Goal: Information Seeking & Learning: Check status

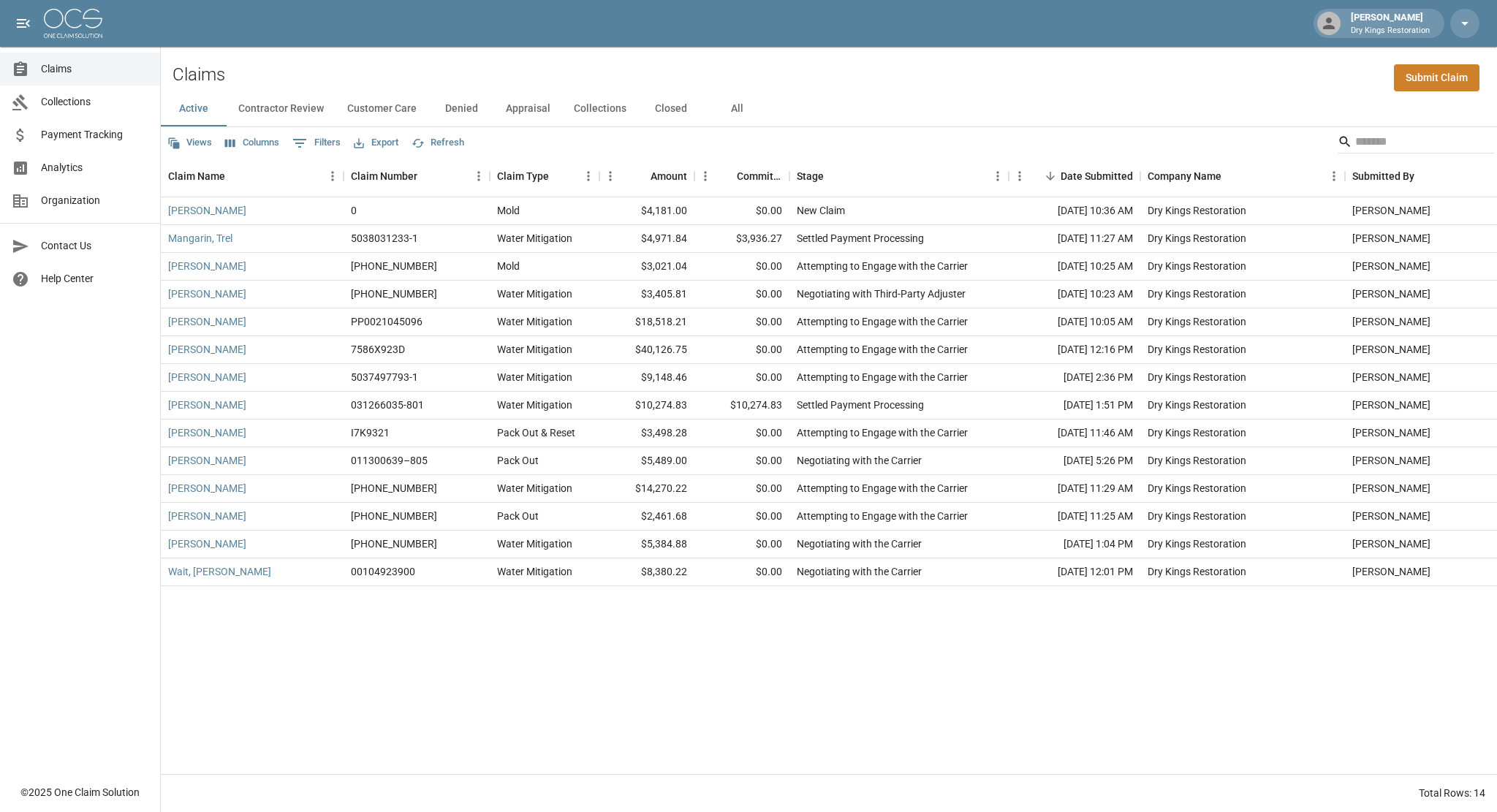
click at [737, 114] on button "All" at bounding box center [737, 108] width 66 height 35
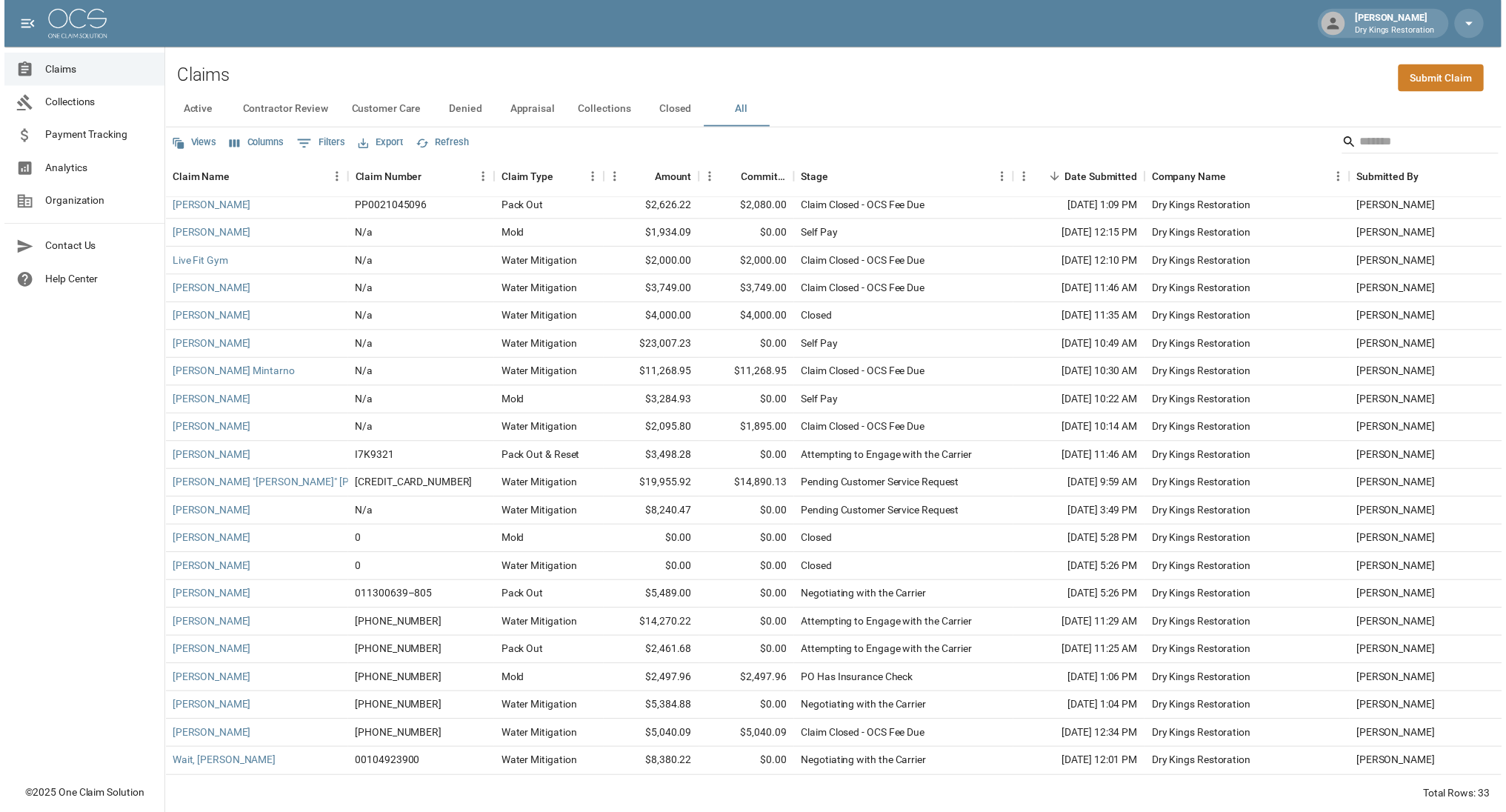
scroll to position [355, 0]
click at [86, 138] on span "Payment Tracking" at bounding box center [96, 137] width 109 height 16
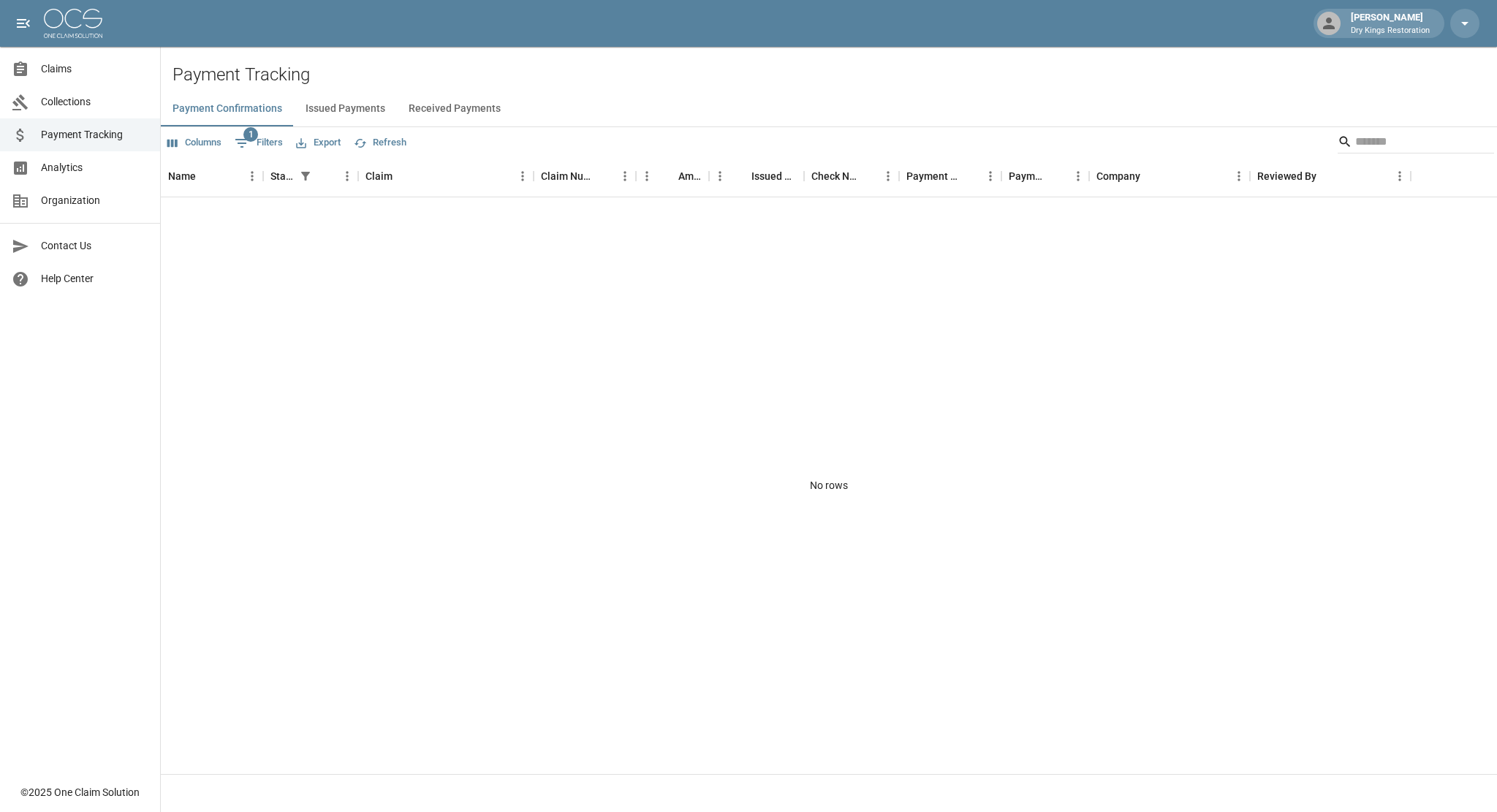
click at [453, 112] on button "Received Payments" at bounding box center [454, 108] width 115 height 35
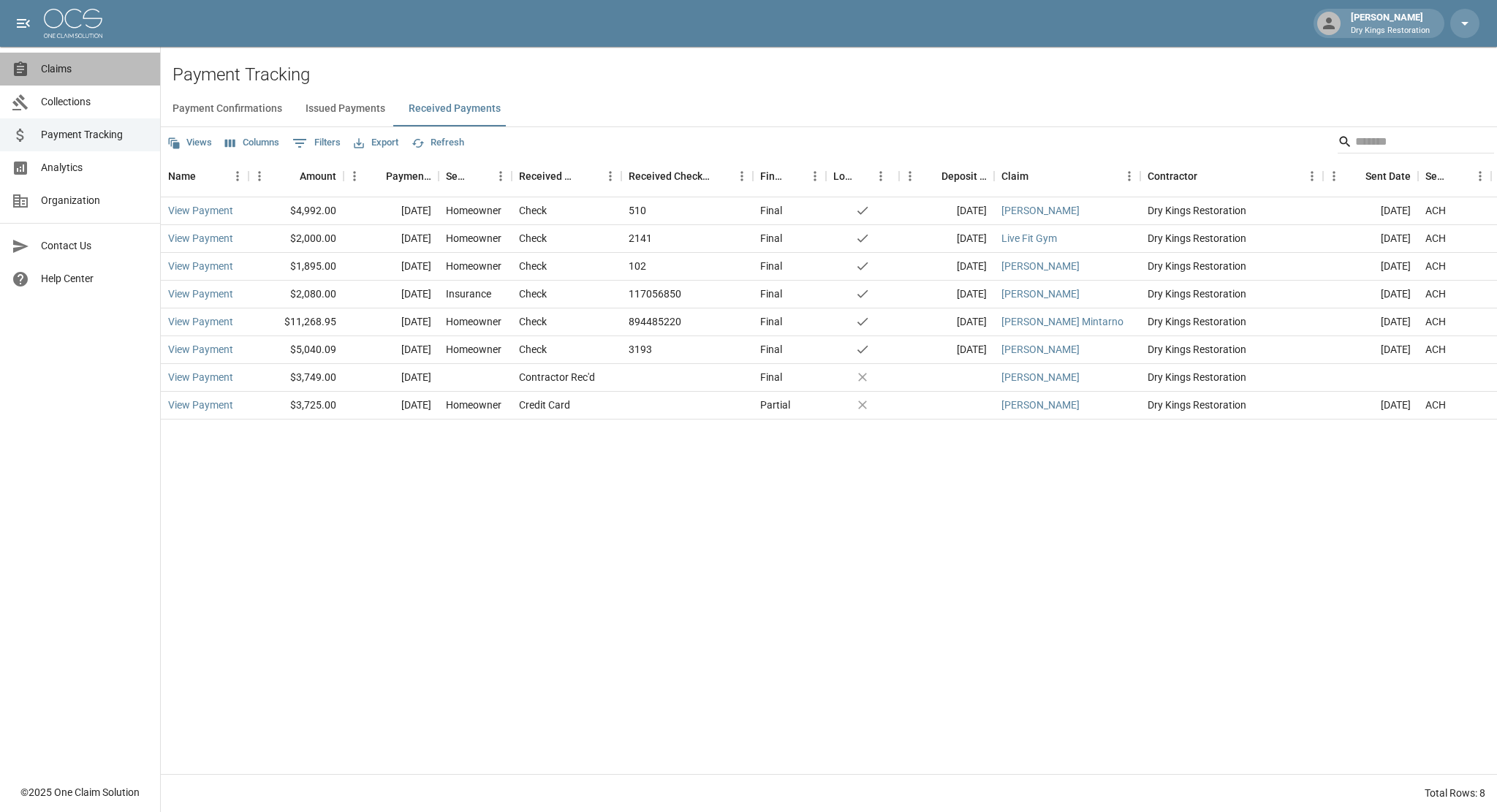
click at [67, 73] on span "Claims" at bounding box center [94, 69] width 107 height 15
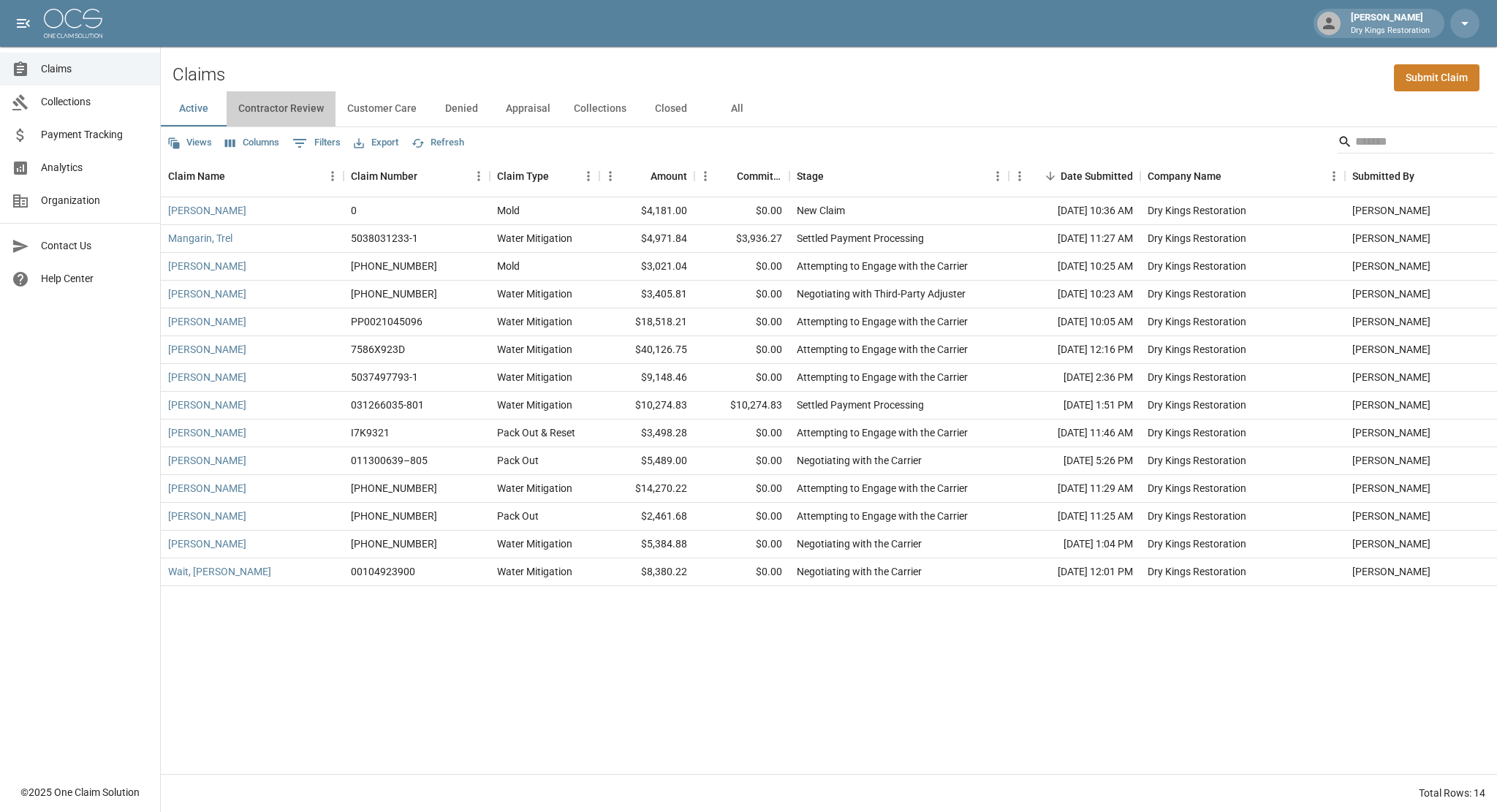
click at [275, 109] on button "Contractor Review" at bounding box center [281, 108] width 109 height 35
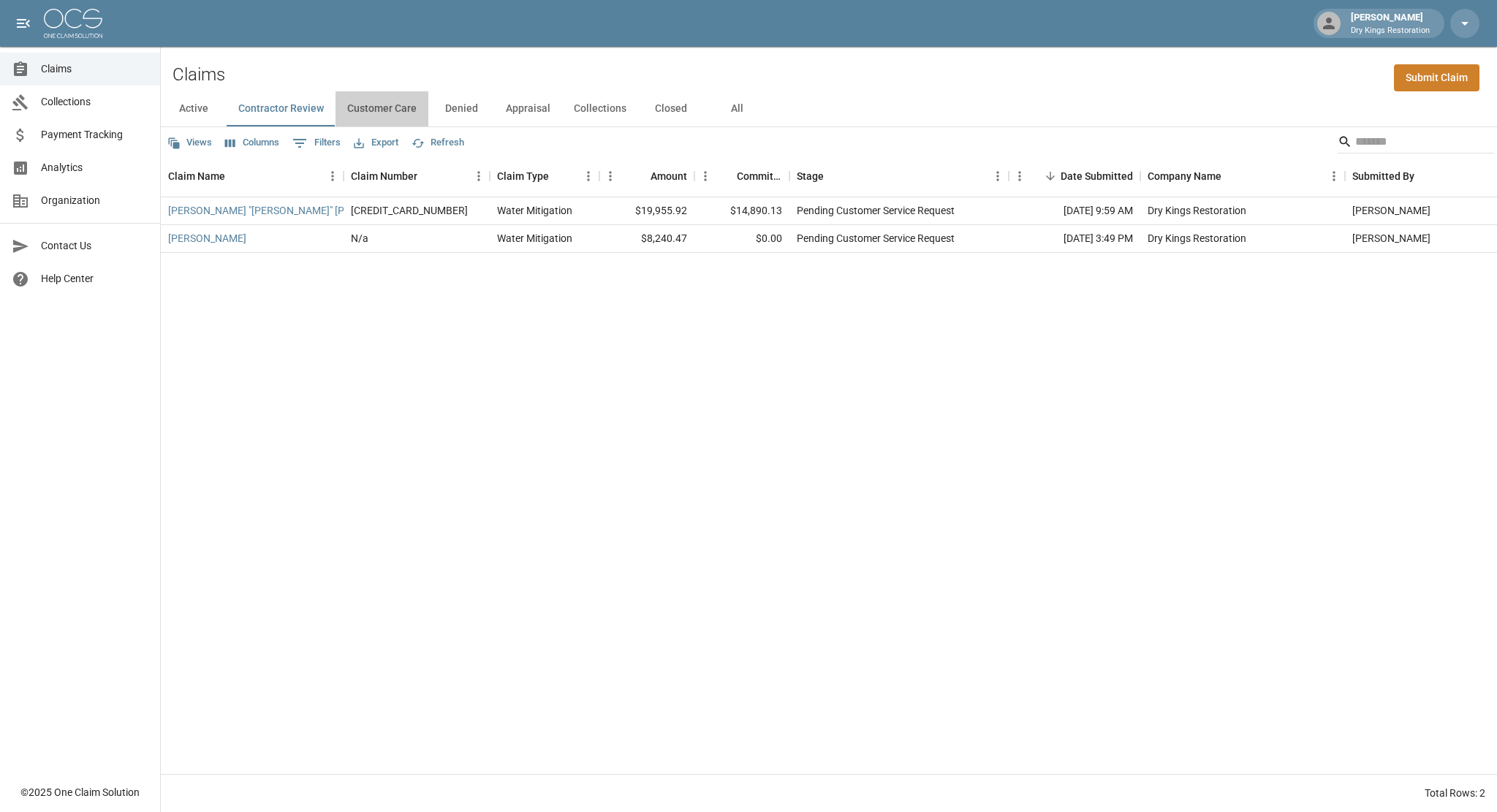
click at [384, 107] on button "Customer Care" at bounding box center [382, 108] width 93 height 35
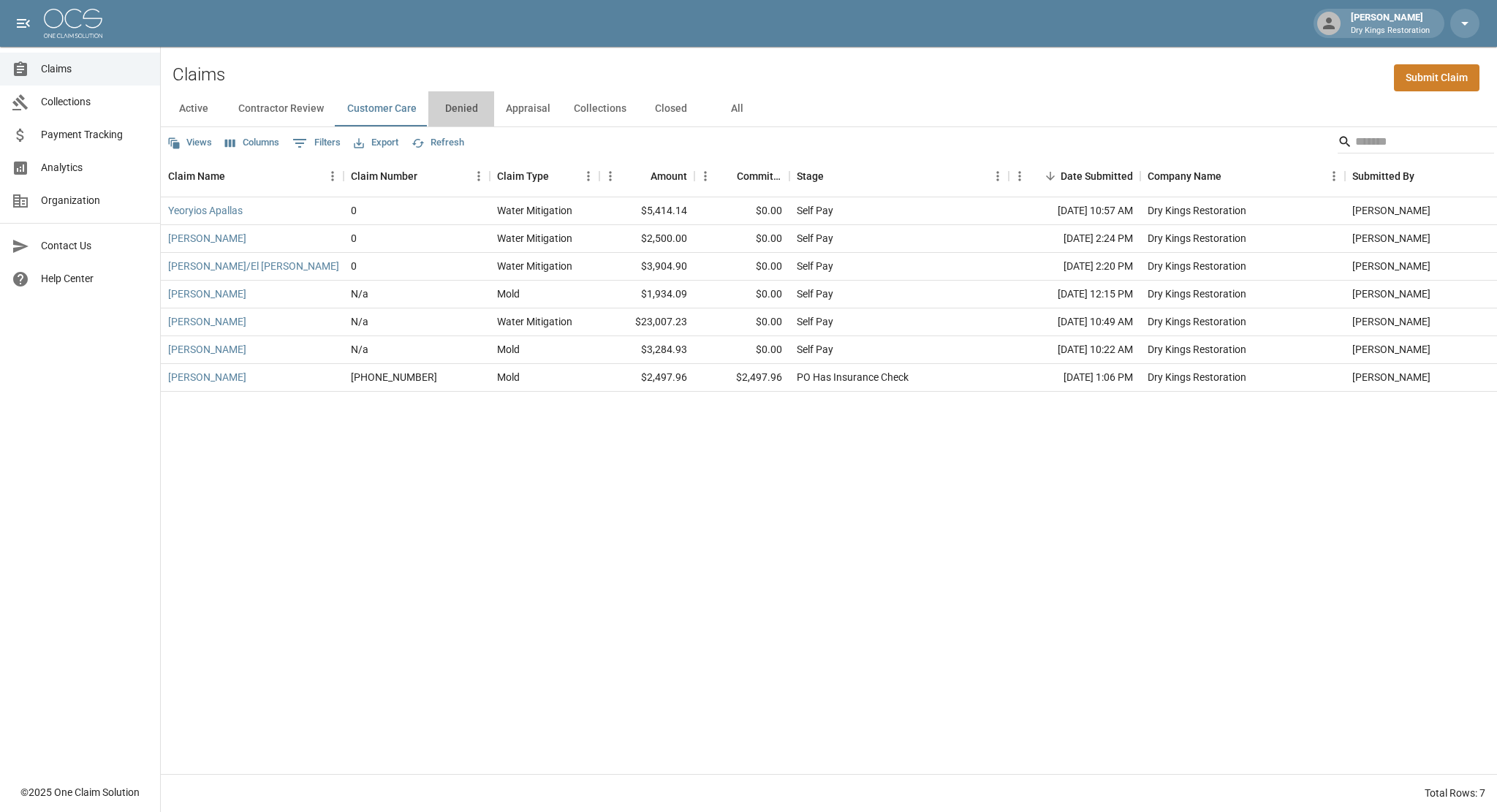
click at [459, 107] on button "Denied" at bounding box center [461, 108] width 66 height 35
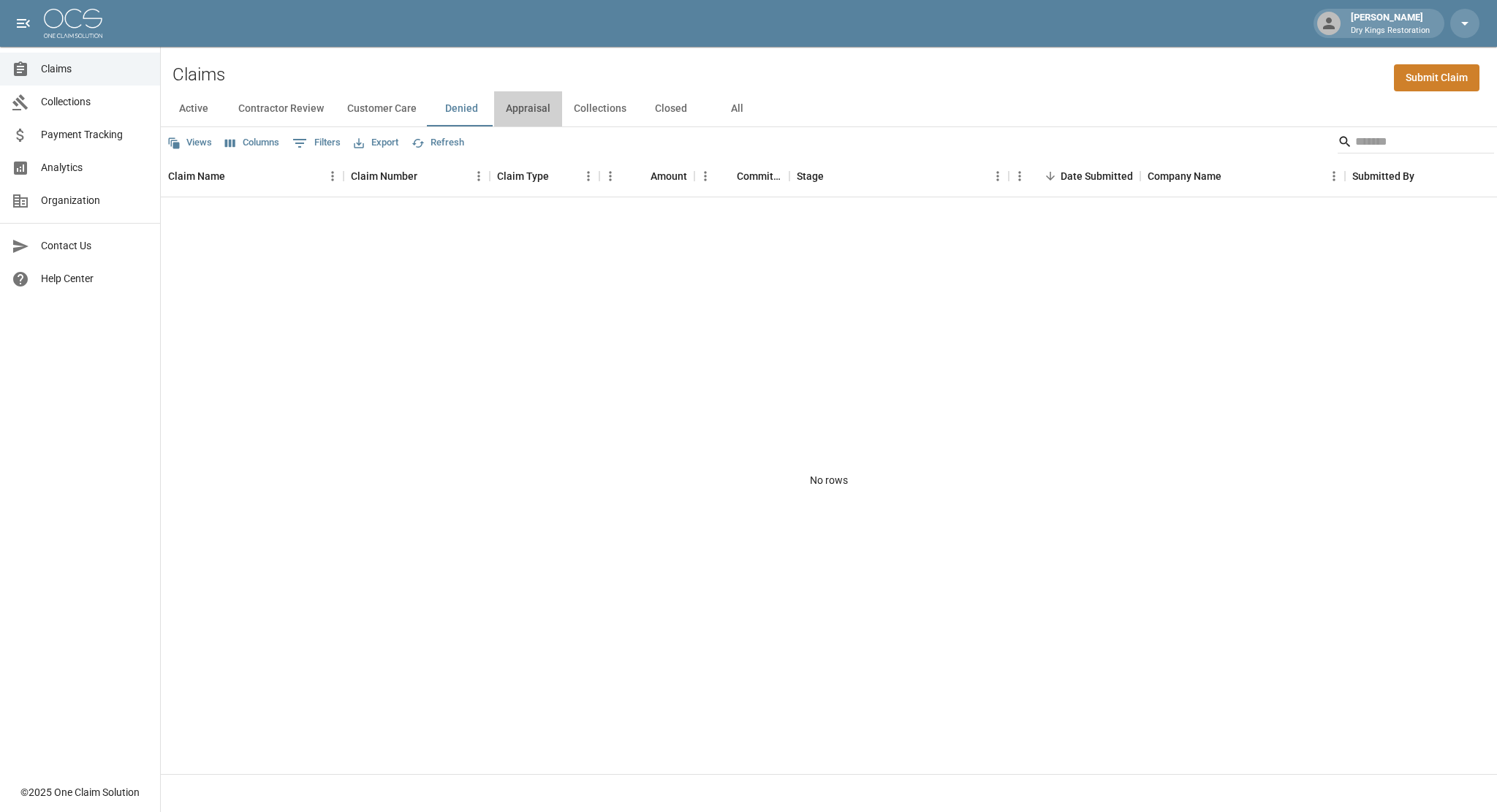
click at [531, 109] on button "Appraisal" at bounding box center [528, 108] width 68 height 35
click at [722, 112] on button "All" at bounding box center [737, 108] width 66 height 35
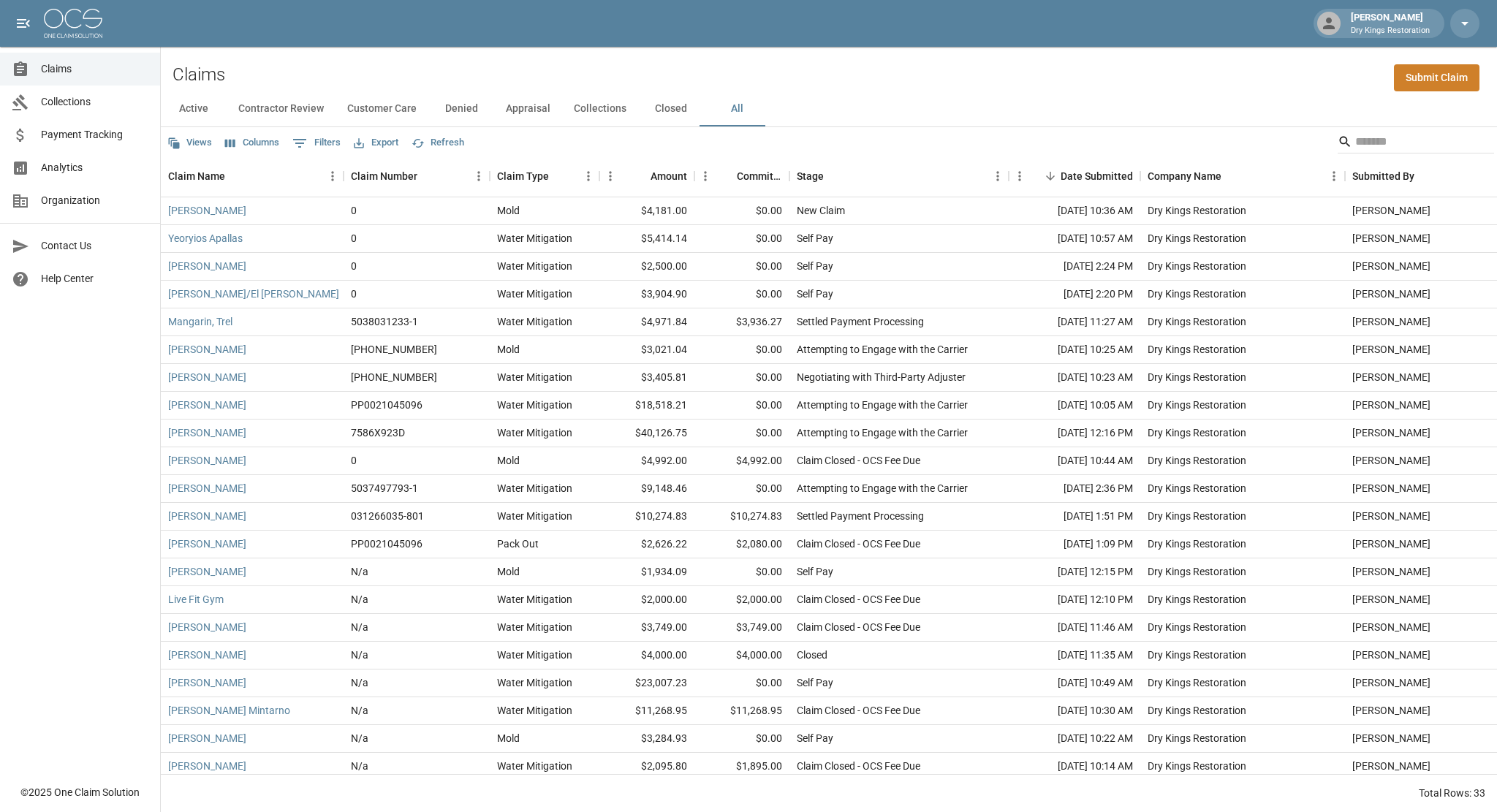
click at [203, 114] on button "Active" at bounding box center [193, 108] width 66 height 35
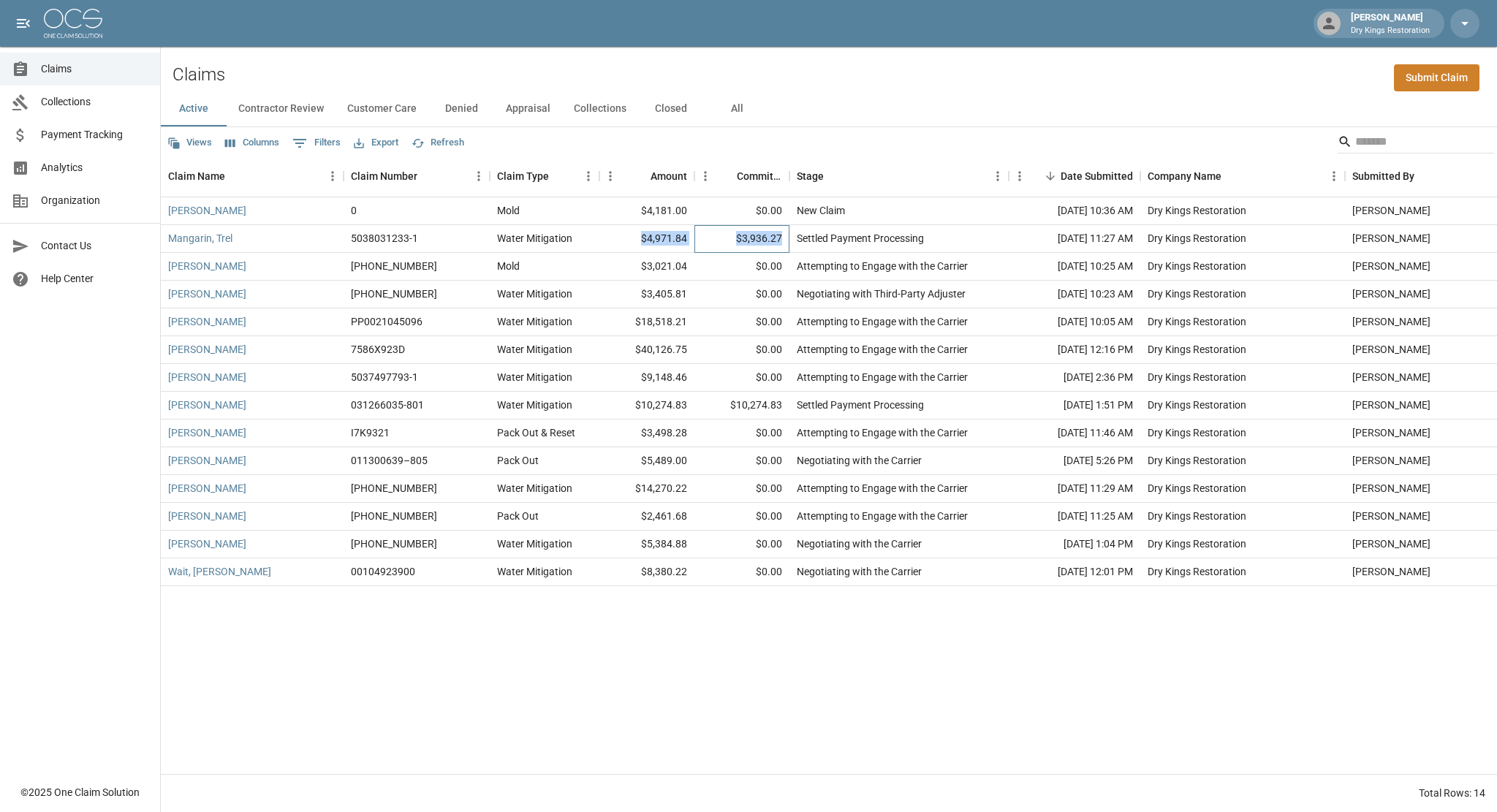
drag, startPoint x: 781, startPoint y: 239, endPoint x: 633, endPoint y: 235, distance: 148.1
click at [633, 235] on div "Mangarin, Trel 5038031233-1 Water Mitigation $4,971.84 $3,936.27 Settled Paymen…" at bounding box center [844, 239] width 1367 height 28
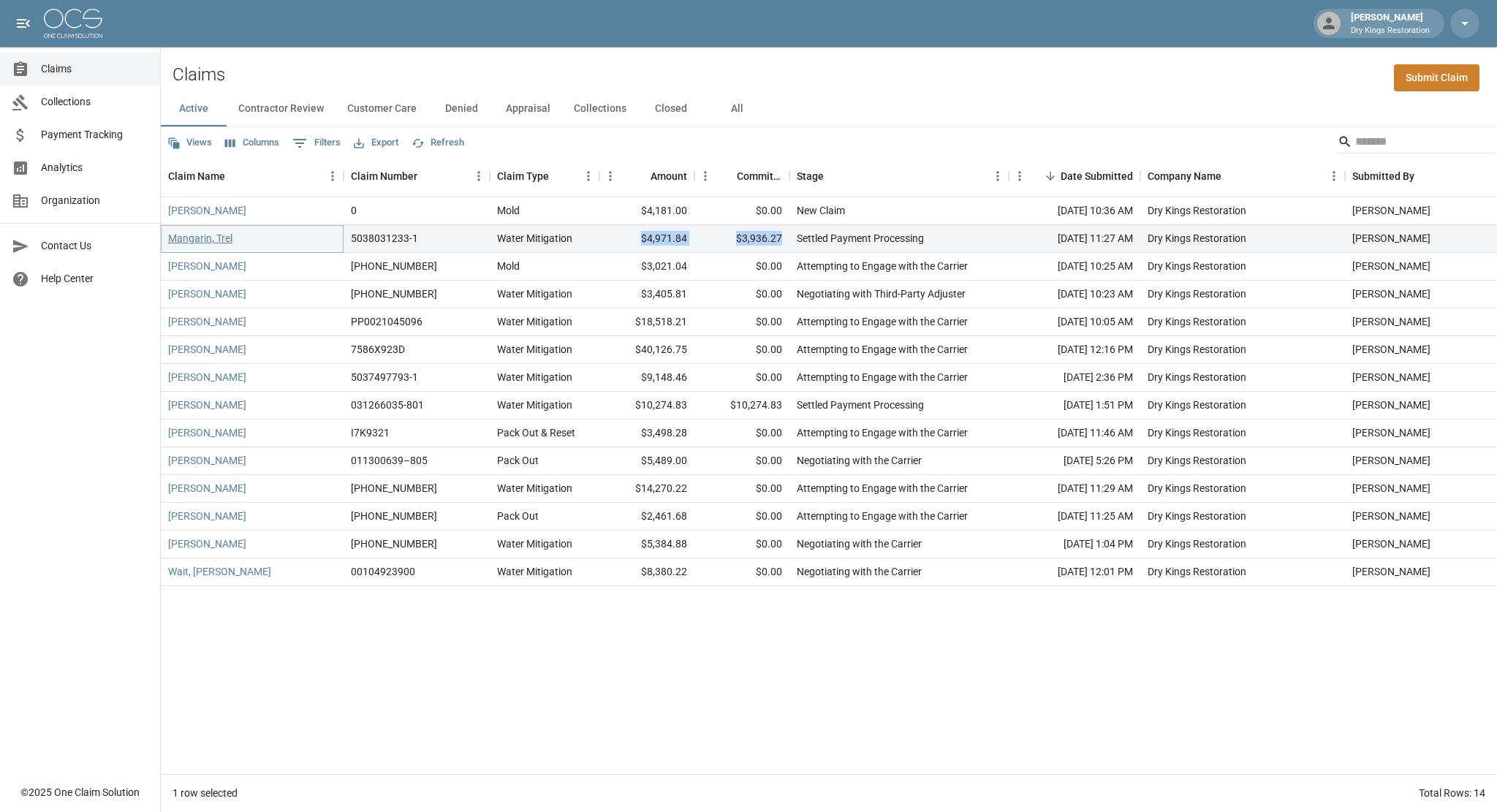
click at [216, 240] on link "Mangarin, Trel" at bounding box center [200, 238] width 64 height 15
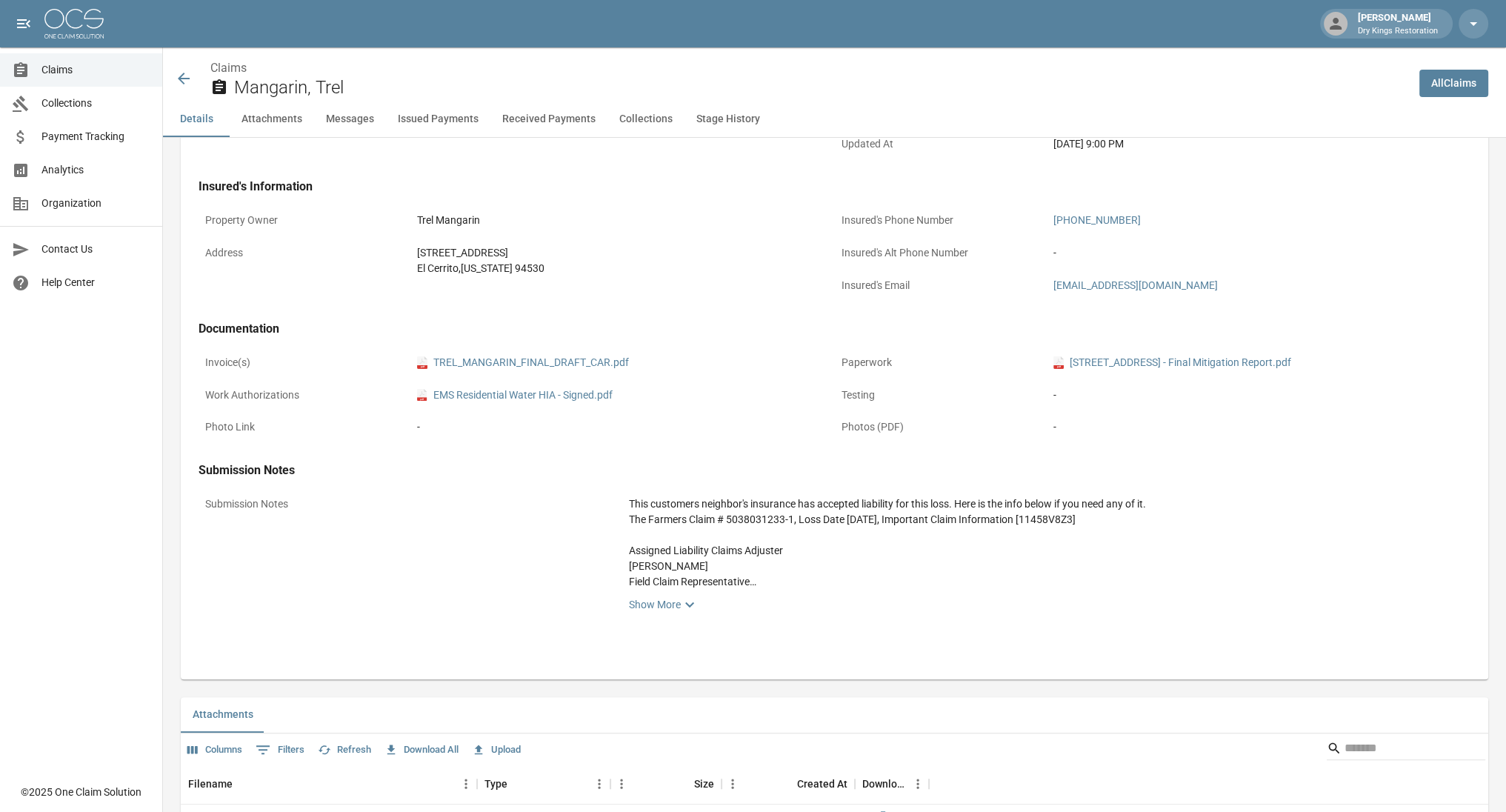
scroll to position [399, 10]
click at [681, 608] on icon at bounding box center [689, 604] width 18 height 18
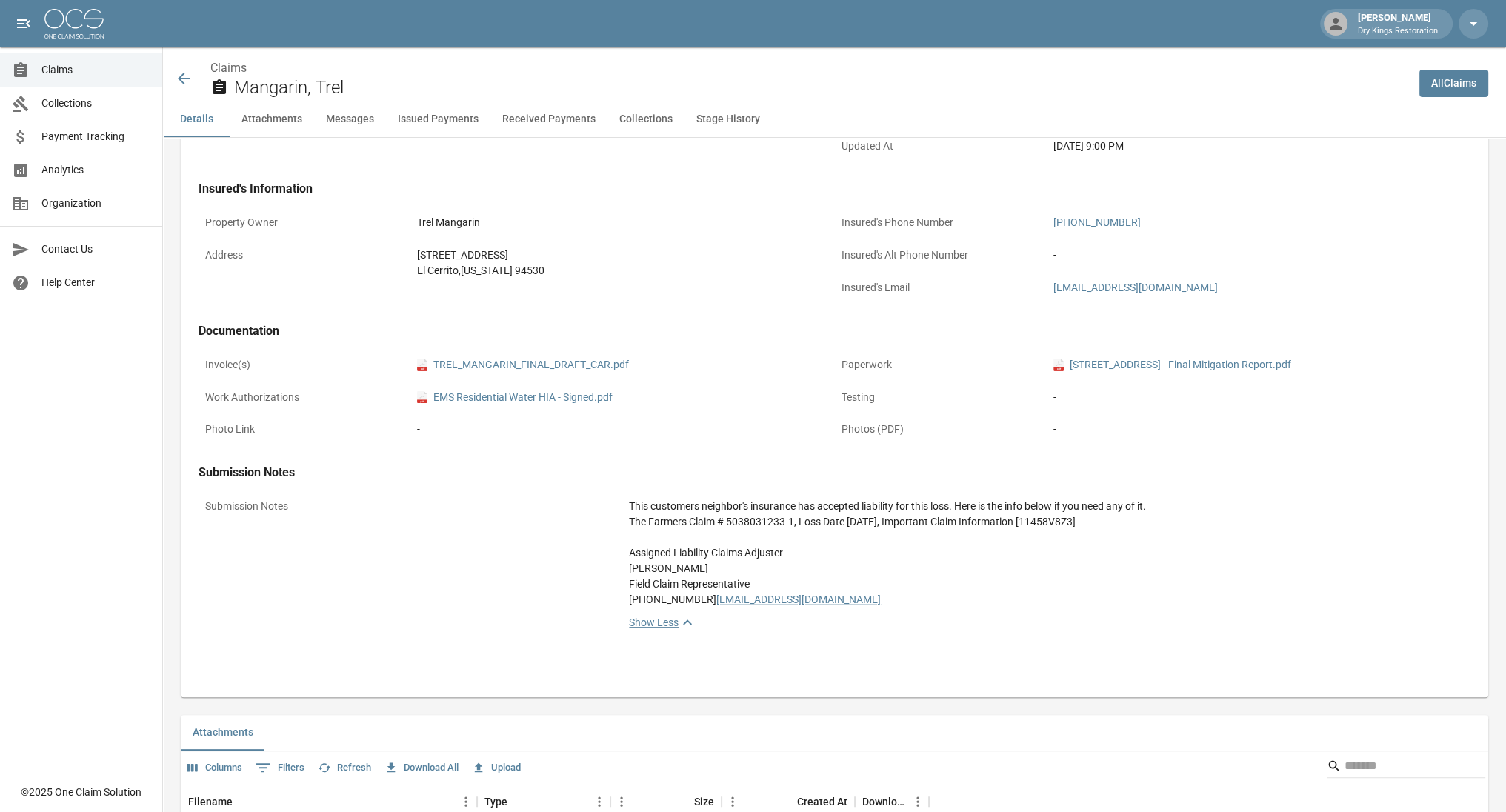
scroll to position [0, 11]
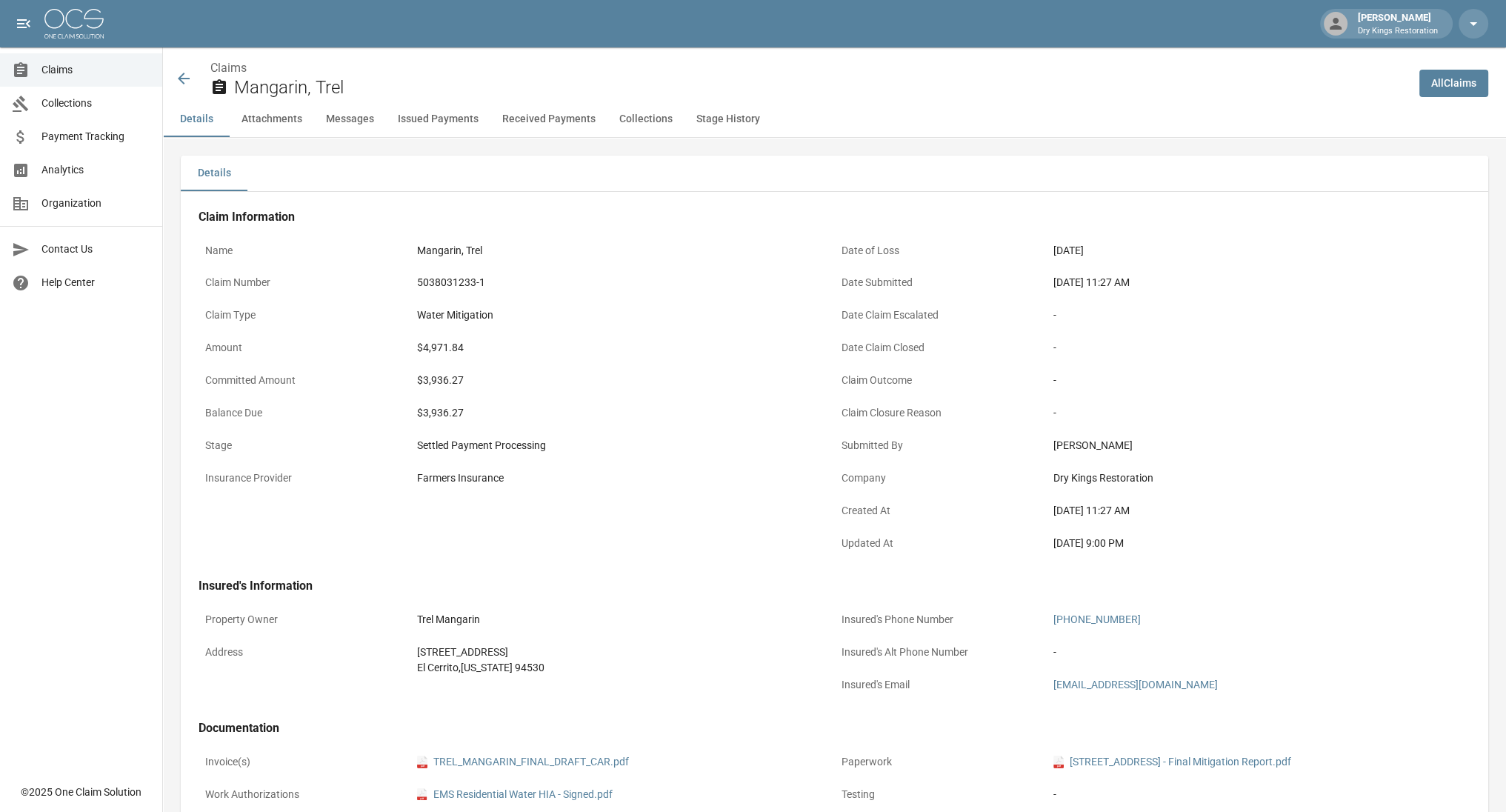
click at [178, 78] on icon at bounding box center [183, 78] width 12 height 12
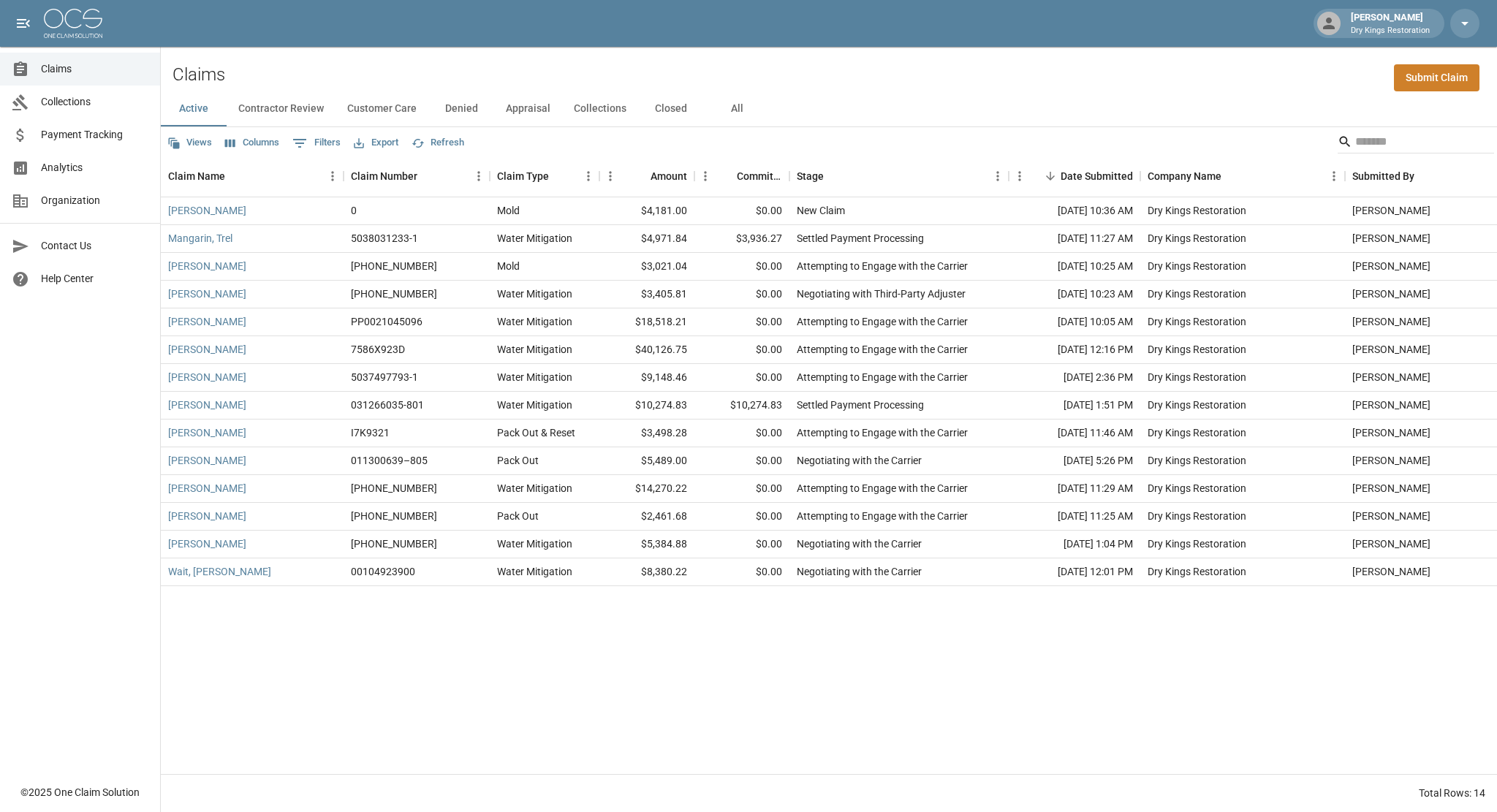
click at [79, 172] on span "Analytics" at bounding box center [94, 168] width 107 height 15
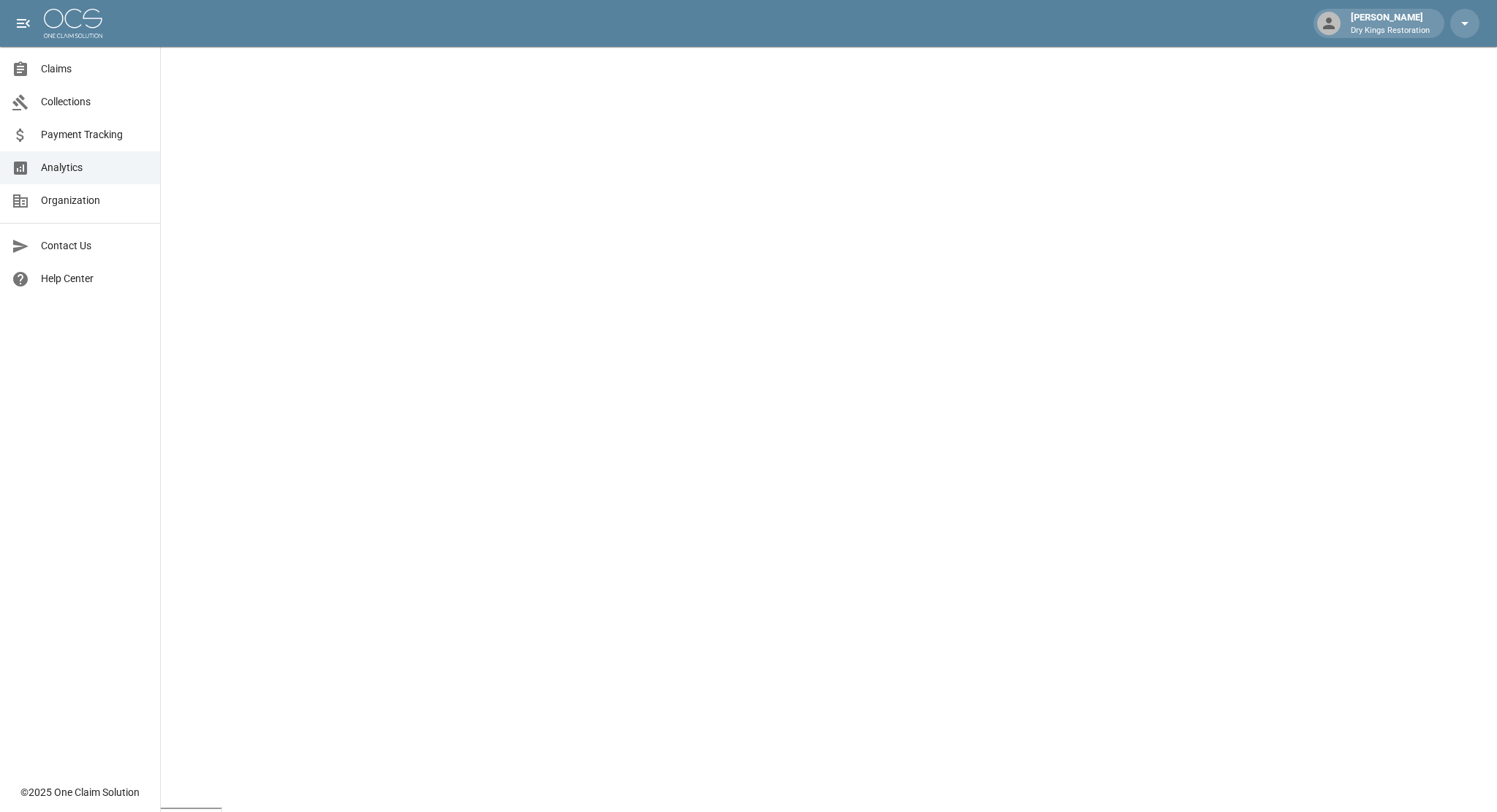
click at [43, 172] on span "Analytics" at bounding box center [94, 168] width 107 height 15
click at [65, 169] on span "Analytics" at bounding box center [94, 168] width 107 height 15
click at [49, 75] on span "Claims" at bounding box center [94, 69] width 107 height 15
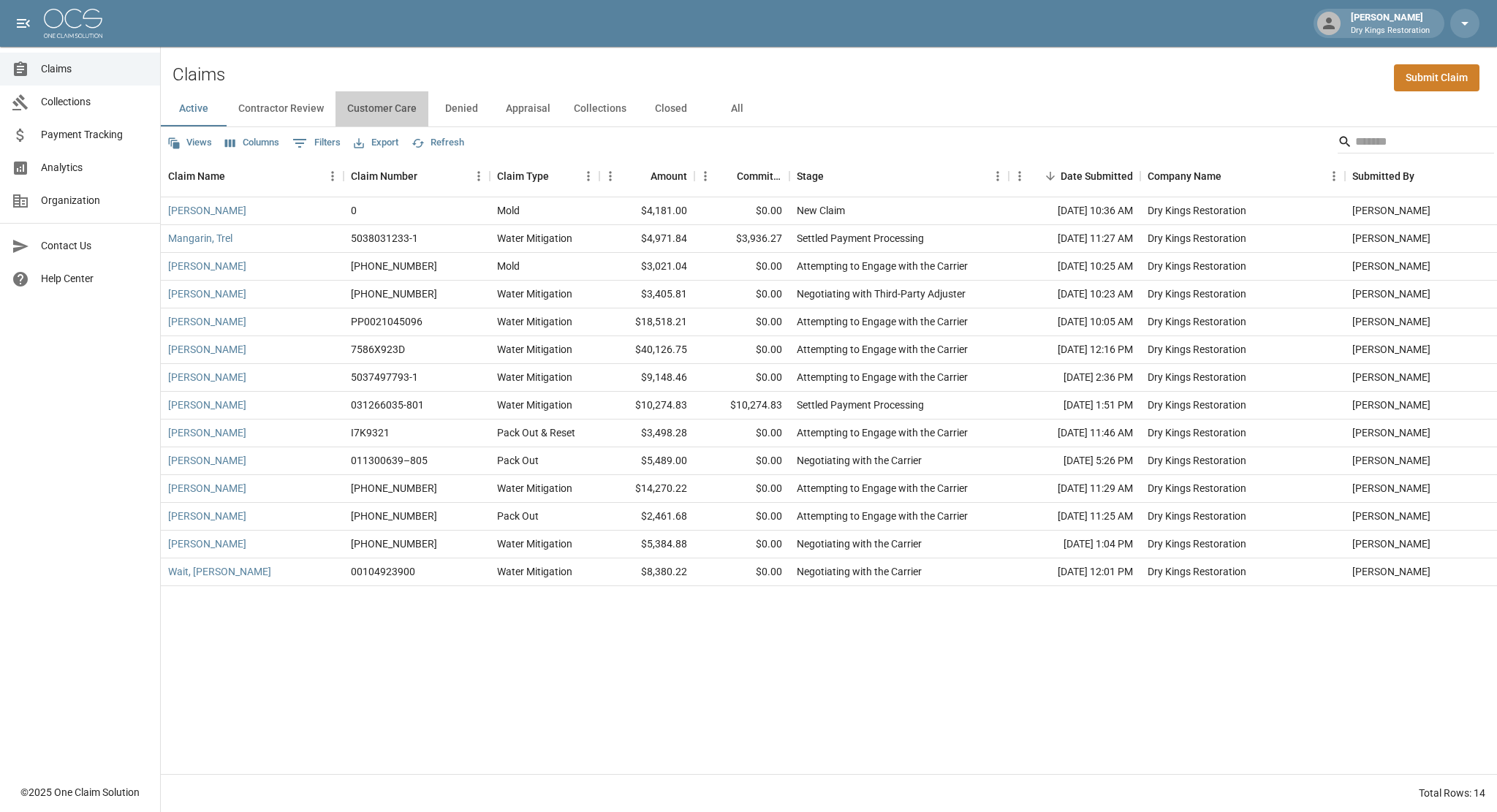
click at [351, 110] on button "Customer Care" at bounding box center [382, 108] width 93 height 35
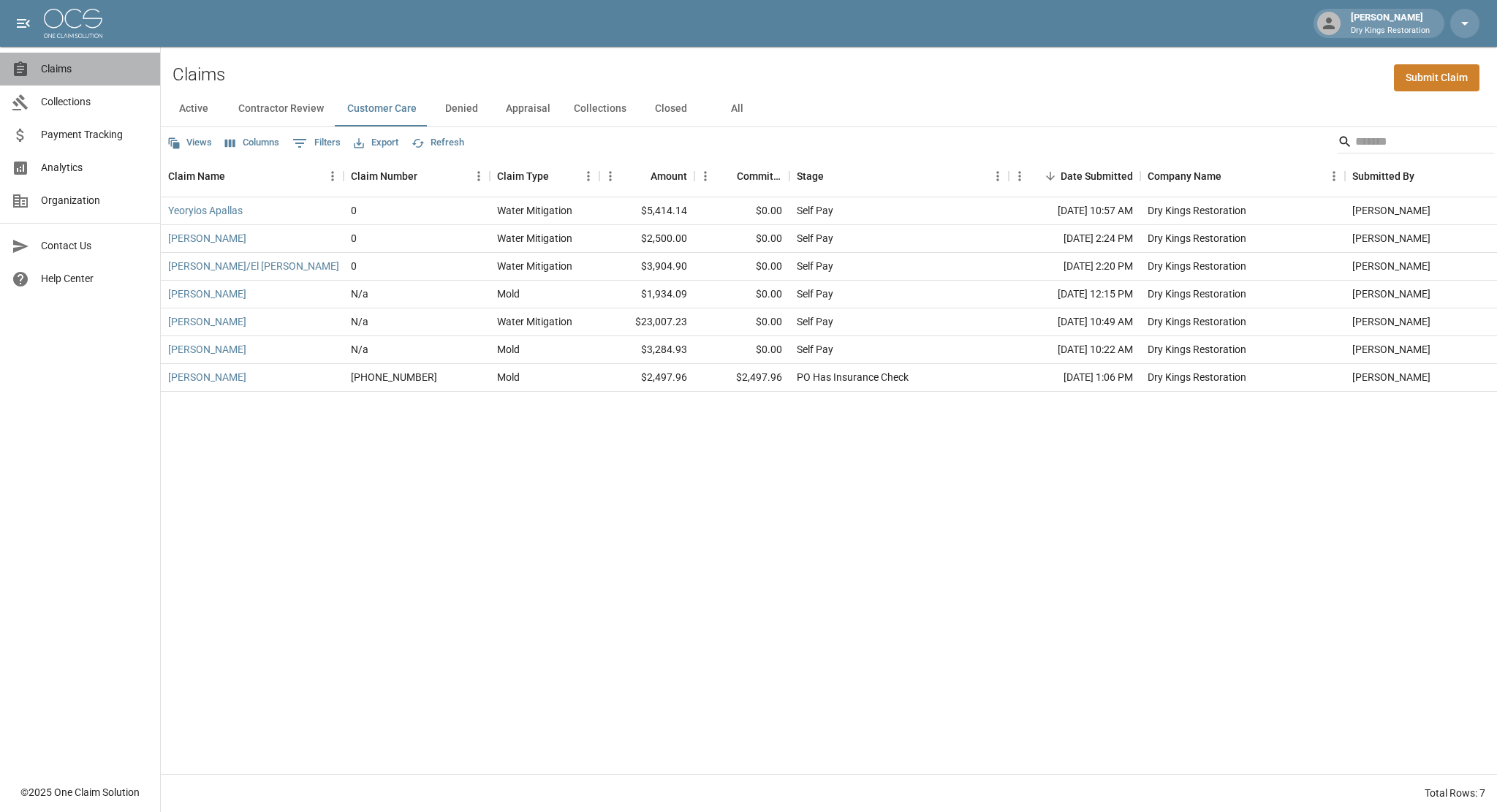
click at [80, 74] on span "Claims" at bounding box center [94, 69] width 107 height 15
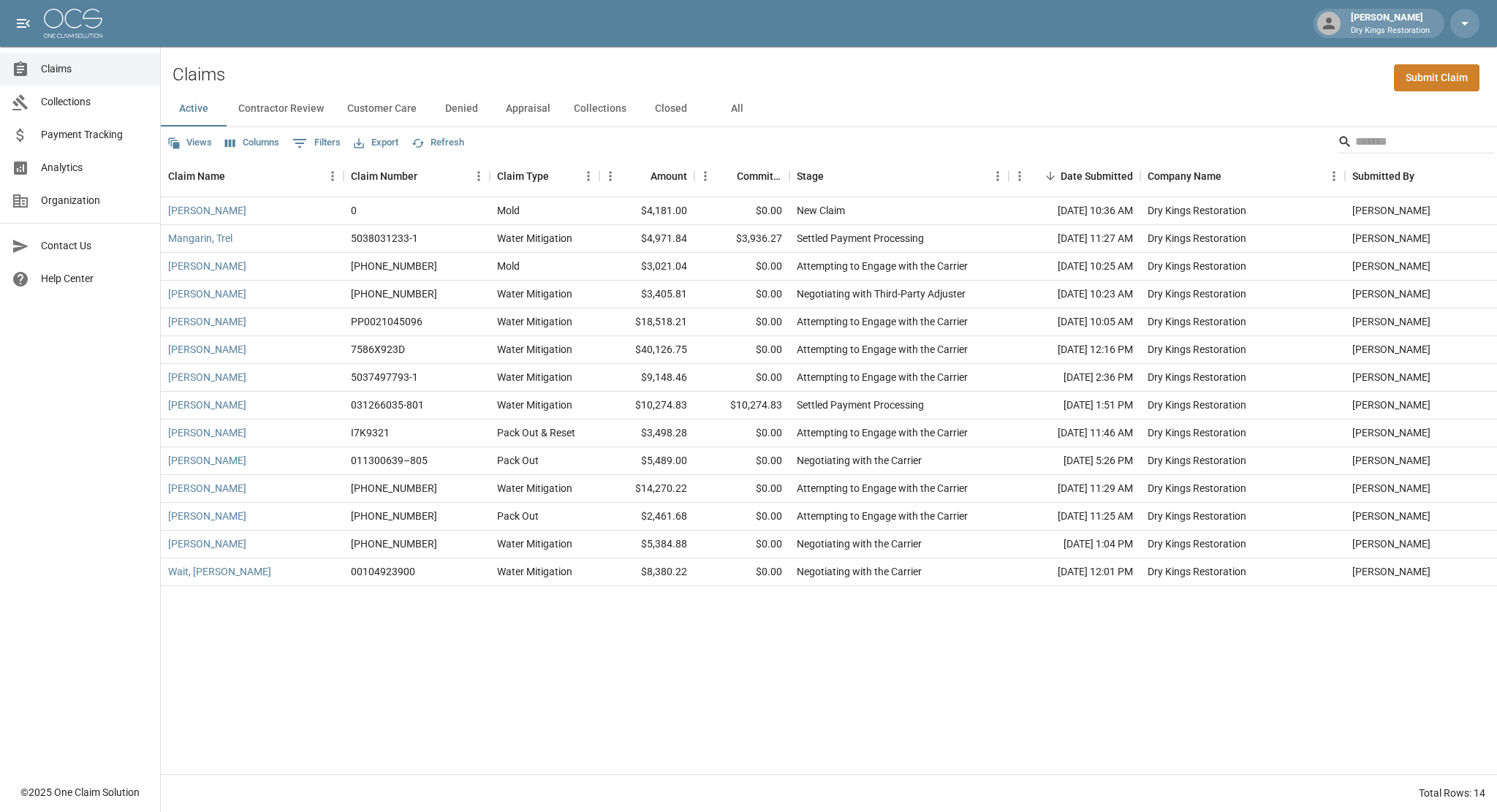
click at [291, 108] on button "Contractor Review" at bounding box center [281, 108] width 109 height 35
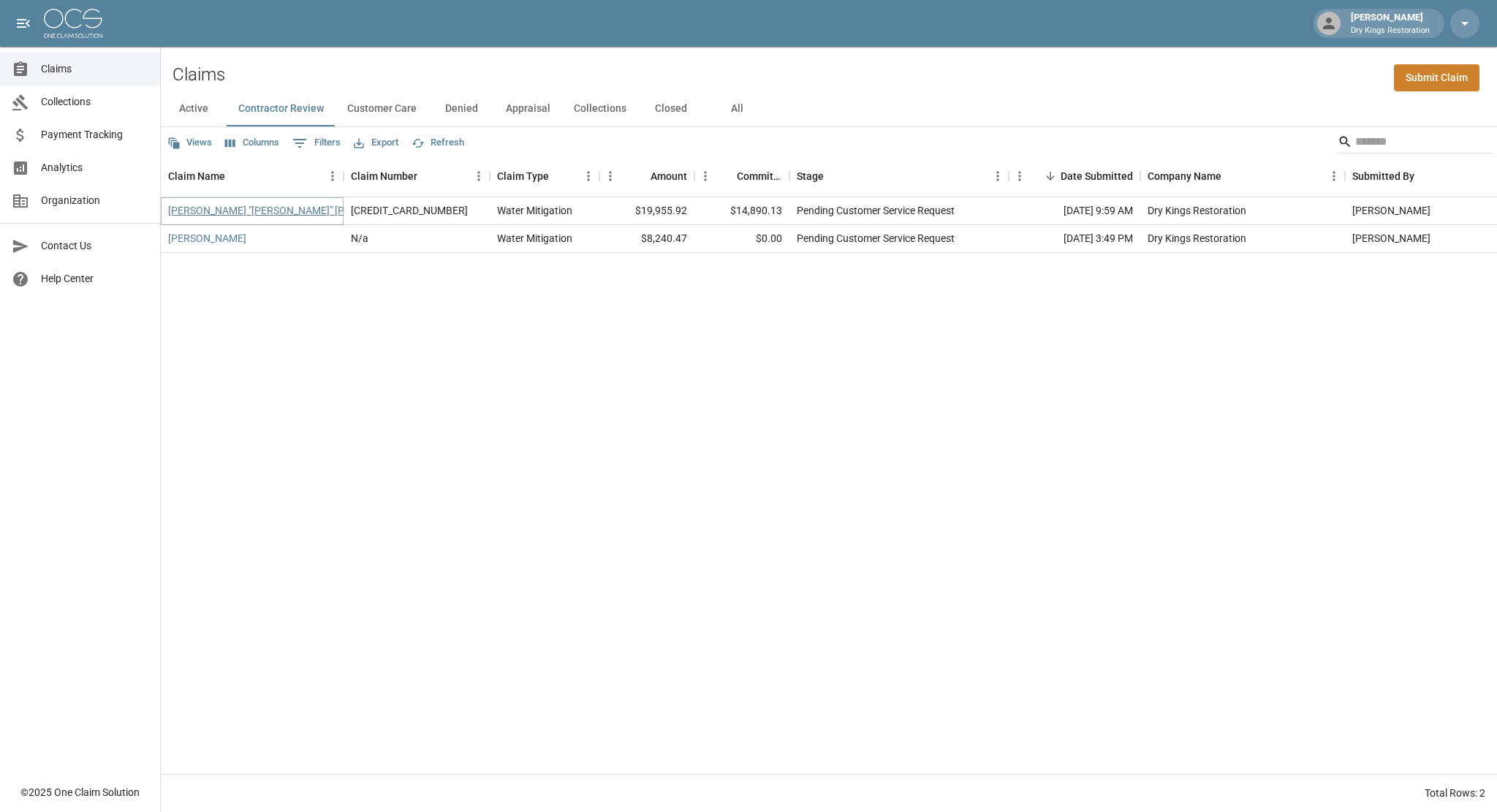
click at [244, 215] on link "[PERSON_NAME] "[PERSON_NAME]" [PERSON_NAME]" at bounding box center [291, 210] width 245 height 15
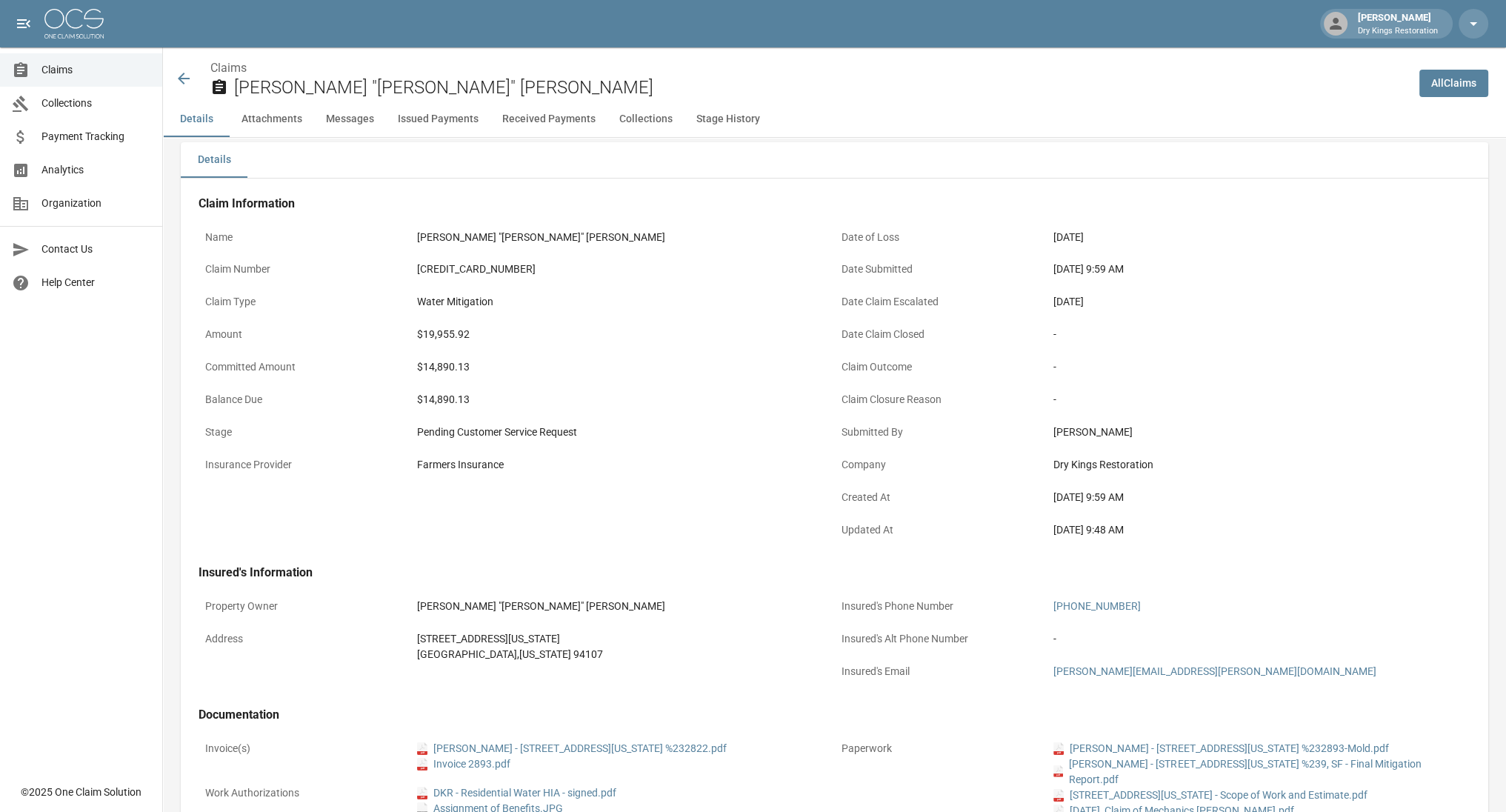
scroll to position [12, 0]
drag, startPoint x: 1060, startPoint y: 270, endPoint x: 1191, endPoint y: 295, distance: 133.4
click at [1191, 295] on div "Date of Loss [DATE] Date Submitted [DATE] 9:59 AM Date Claim Escalated [DATE] D…" at bounding box center [1153, 387] width 636 height 325
click at [1191, 295] on div "[DATE]" at bounding box center [1259, 303] width 410 height 16
